Goal: Transaction & Acquisition: Book appointment/travel/reservation

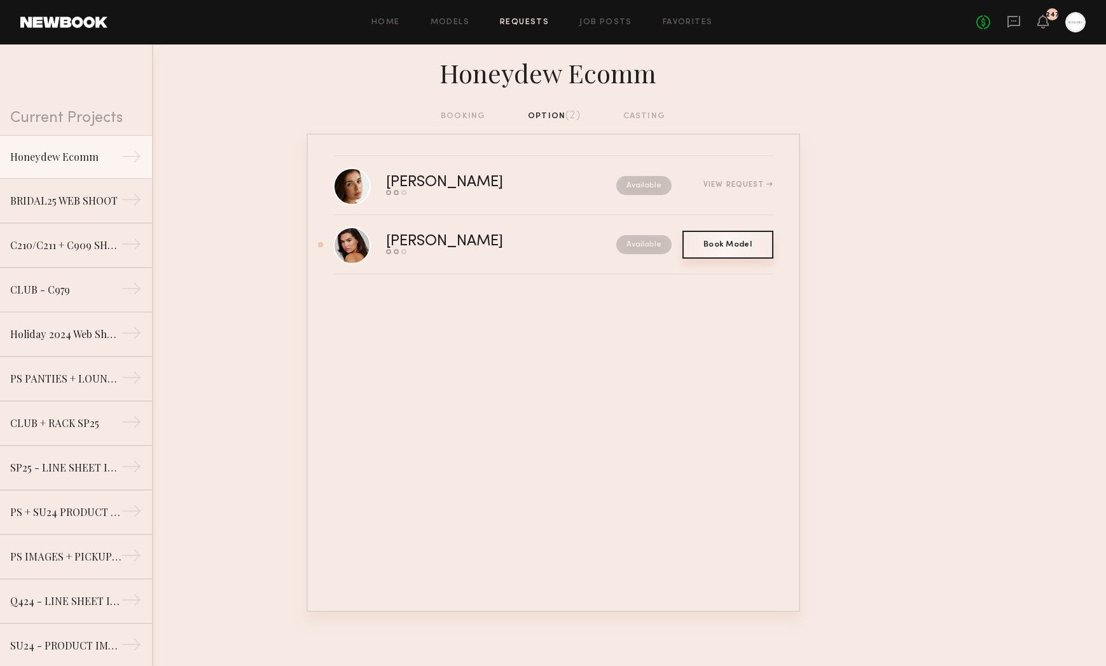
click at [725, 256] on div "Book Model Book" at bounding box center [727, 245] width 91 height 28
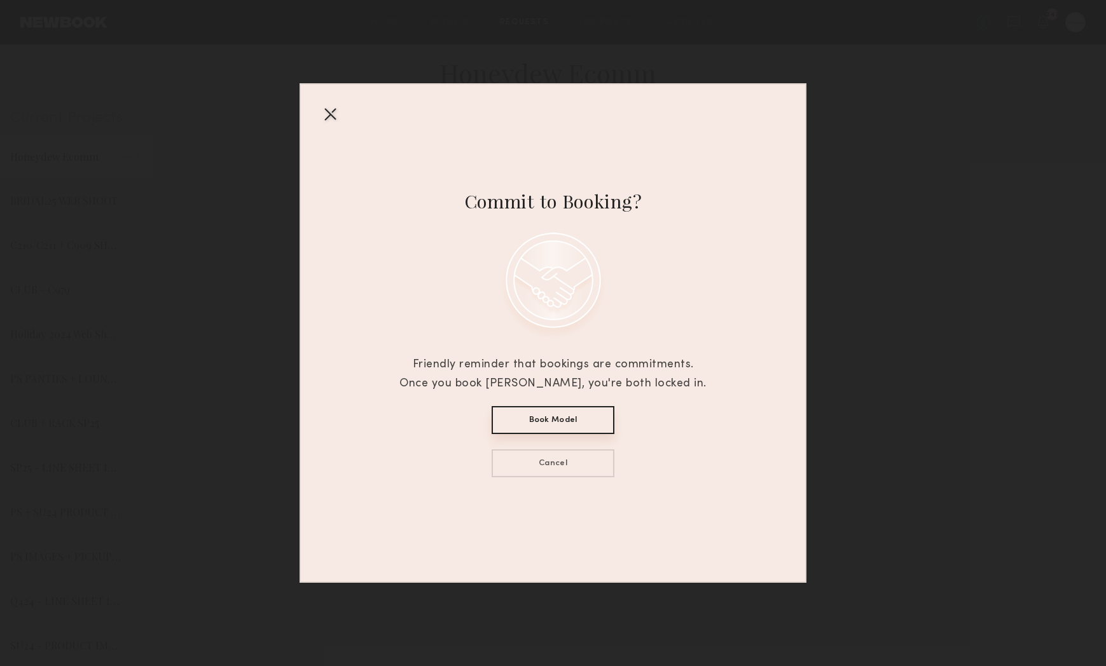
click at [554, 426] on button "Book Model" at bounding box center [553, 420] width 123 height 28
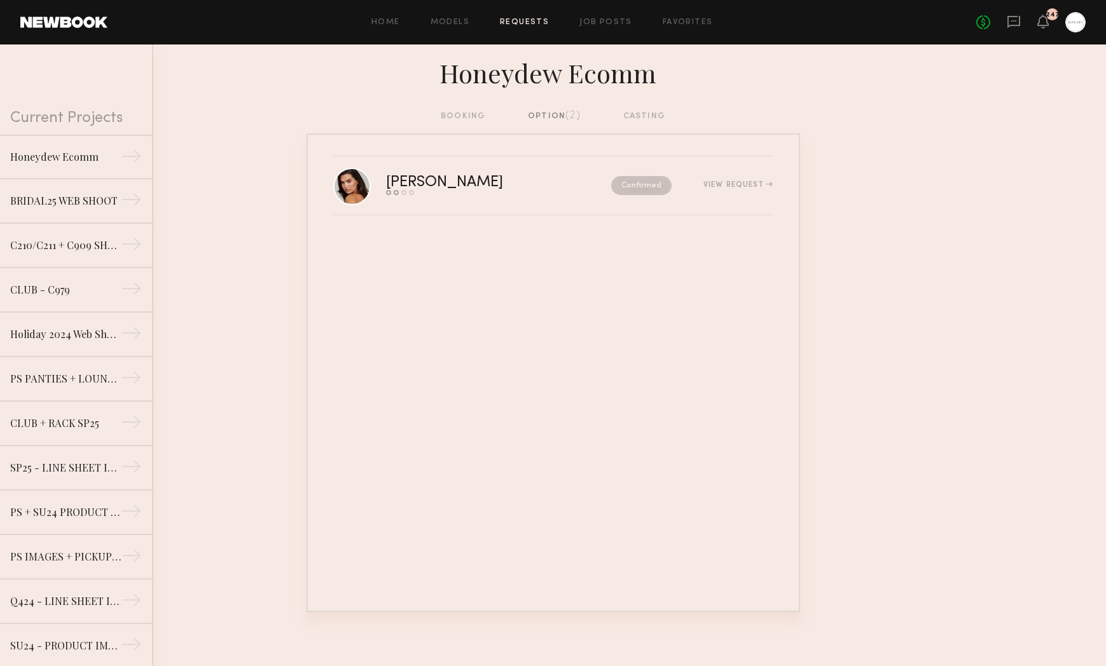
click at [549, 109] on div "option (2)" at bounding box center [554, 116] width 53 height 14
click at [462, 109] on div "booking option (2) casting" at bounding box center [553, 116] width 224 height 14
click at [460, 113] on div "booking option (2) casting" at bounding box center [553, 116] width 224 height 14
click at [465, 115] on div "booking option (2) casting" at bounding box center [553, 116] width 224 height 14
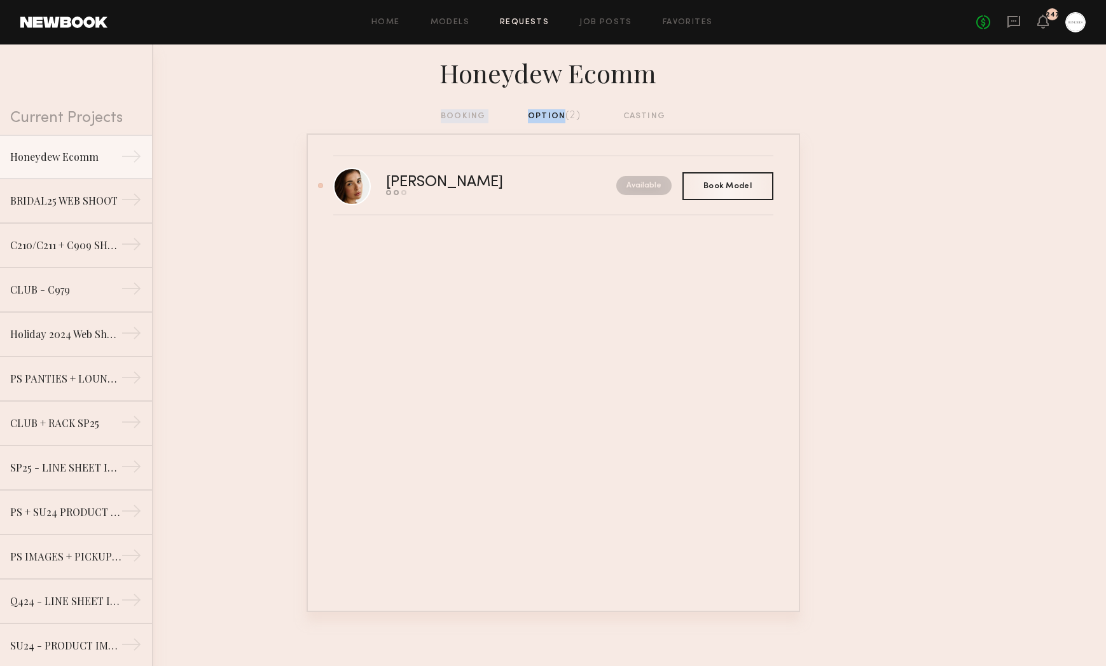
click at [558, 109] on div "Honeydew Ecomm booking option (2) casting [PERSON_NAME] Send request Model resp…" at bounding box center [553, 329] width 1106 height 568
click at [616, 123] on div "booking option (2) casting" at bounding box center [553, 121] width 1106 height 24
click at [1018, 26] on icon at bounding box center [1014, 22] width 14 height 14
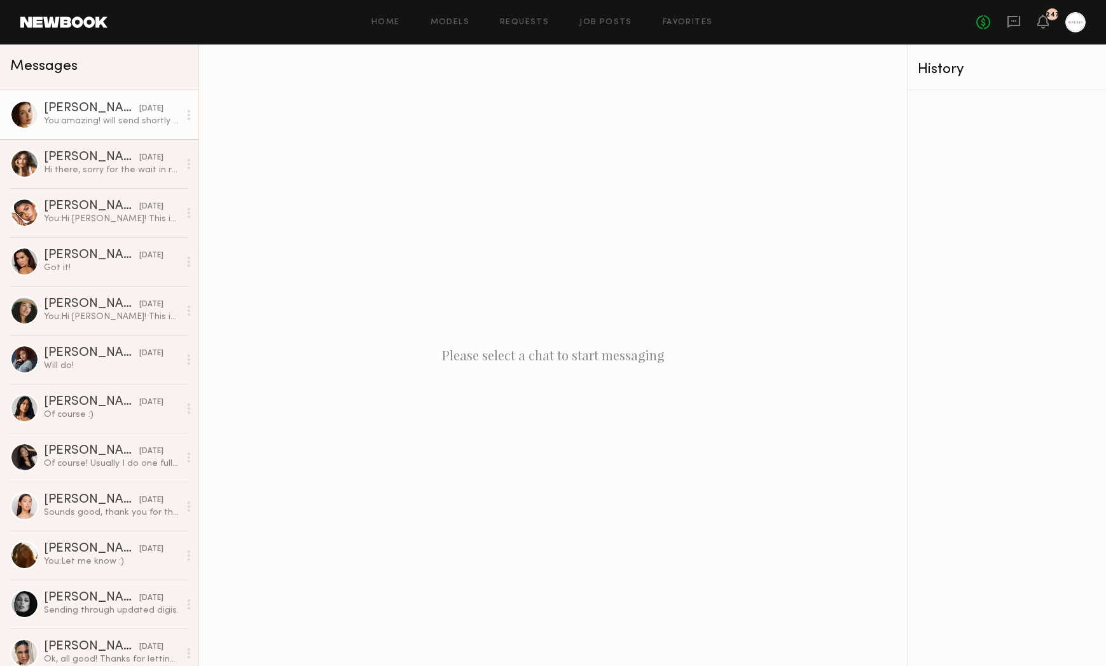
click at [124, 126] on div "You: amazing! will send shortly xx" at bounding box center [111, 121] width 135 height 12
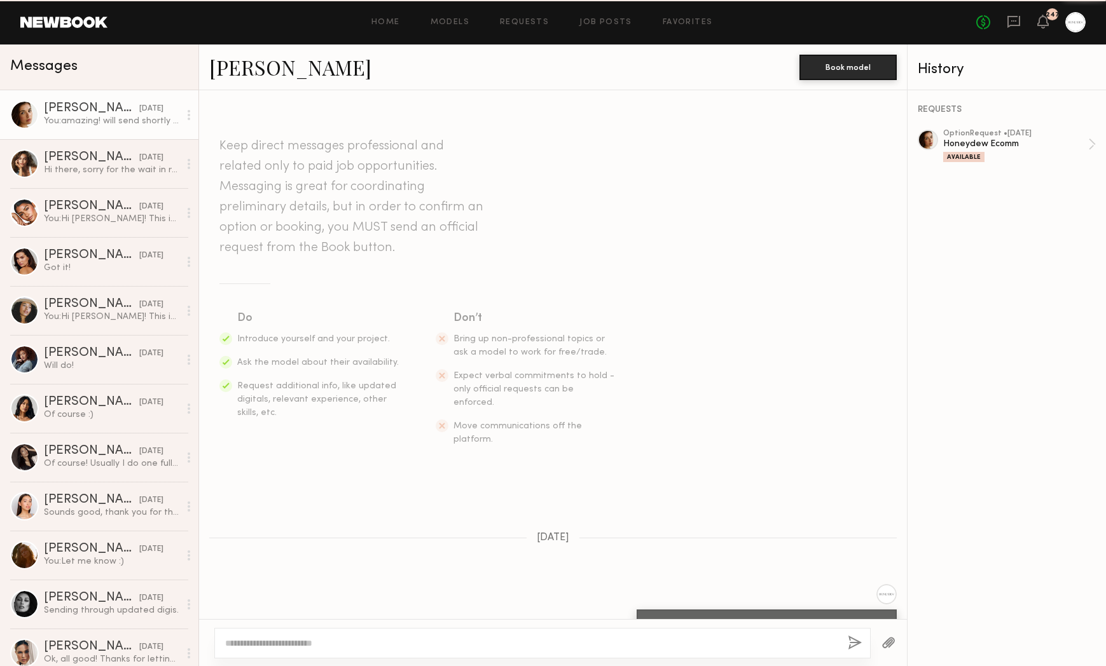
scroll to position [851, 0]
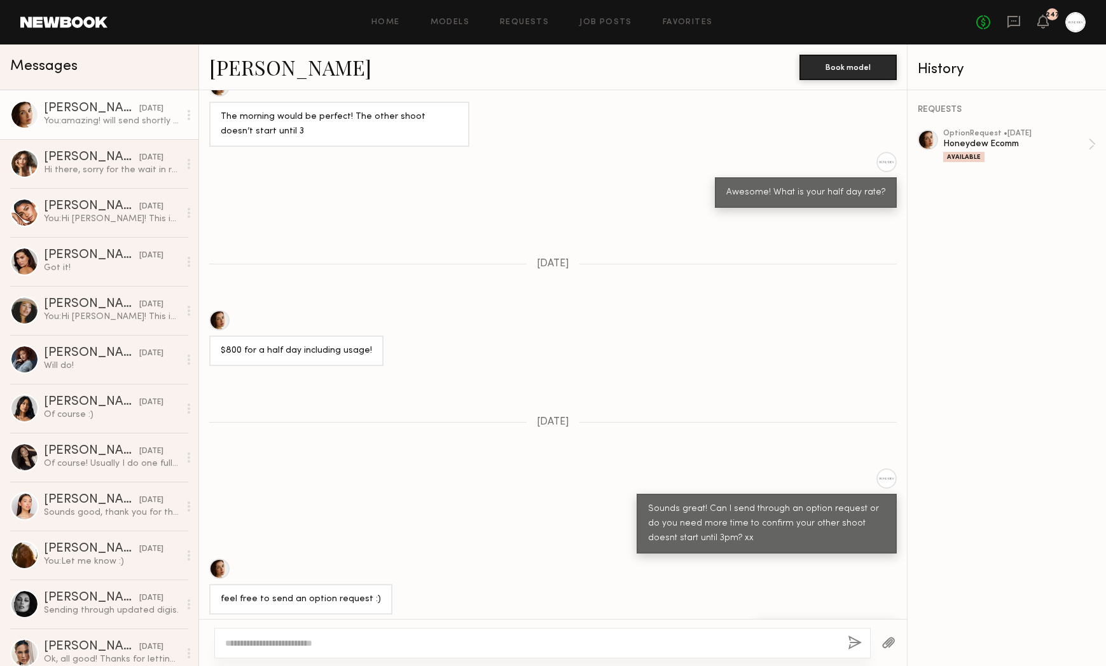
drag, startPoint x: 288, startPoint y: 643, endPoint x: 293, endPoint y: 638, distance: 6.8
click at [293, 638] on textarea at bounding box center [531, 643] width 612 height 13
type textarea "**********"
click at [858, 637] on button "button" at bounding box center [855, 644] width 14 height 16
